Goal: Transaction & Acquisition: Purchase product/service

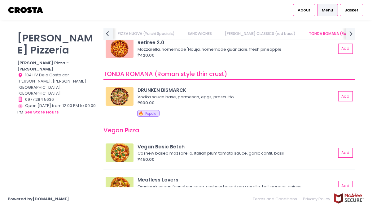
scroll to position [324, 0]
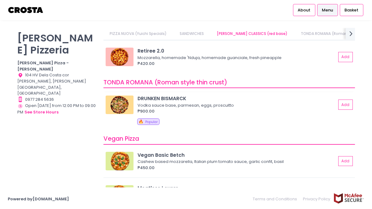
click at [122, 107] on img at bounding box center [120, 105] width 28 height 19
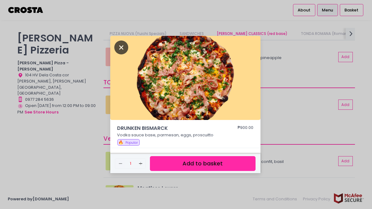
click at [116, 46] on icon "Close" at bounding box center [121, 48] width 14 height 14
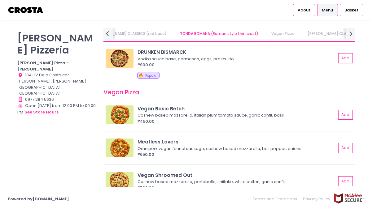
scroll to position [349, 0]
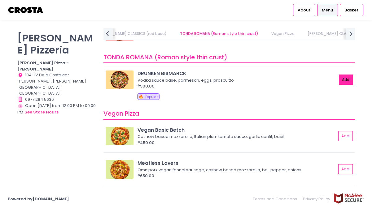
click at [347, 81] on button "Add" at bounding box center [346, 80] width 14 height 10
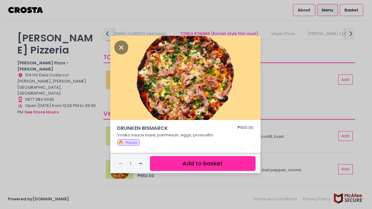
click at [200, 164] on button "Add to basket" at bounding box center [202, 163] width 105 height 15
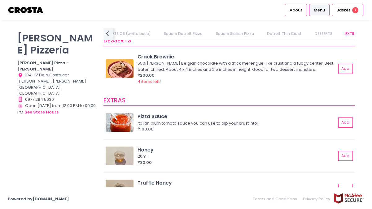
scroll to position [1113, 0]
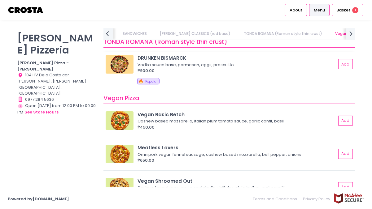
click at [115, 60] on img at bounding box center [120, 64] width 28 height 19
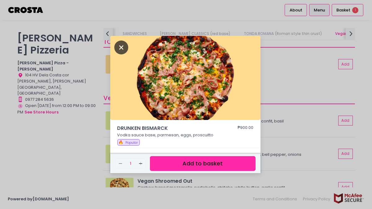
click at [120, 46] on icon "Close" at bounding box center [121, 48] width 14 height 14
